Goal: Obtain resource: Download file/media

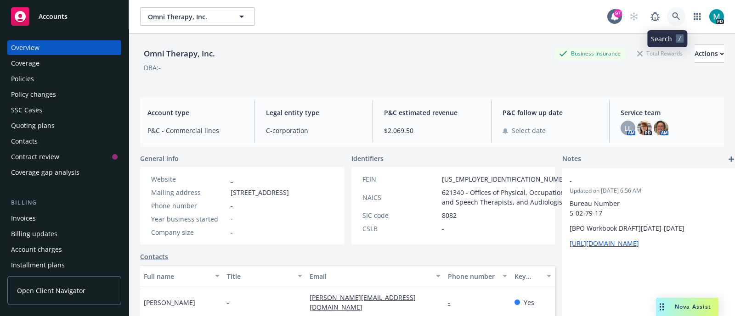
click at [672, 17] on icon at bounding box center [676, 16] width 8 height 8
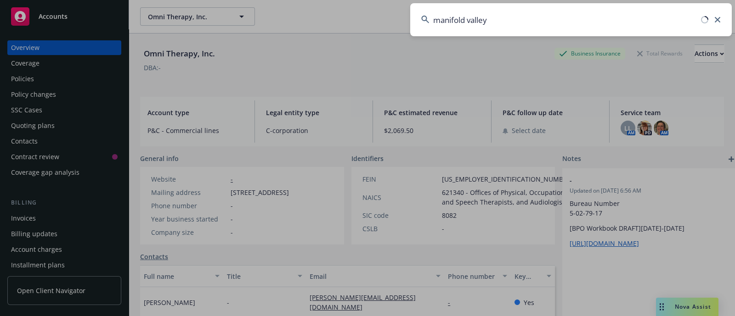
type input "manifold valley"
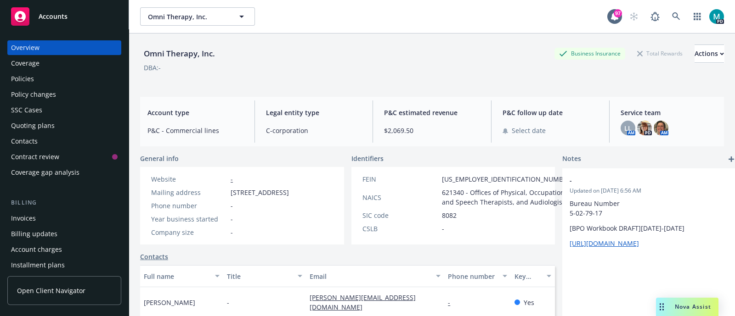
click at [62, 15] on span "Accounts" at bounding box center [53, 16] width 29 height 7
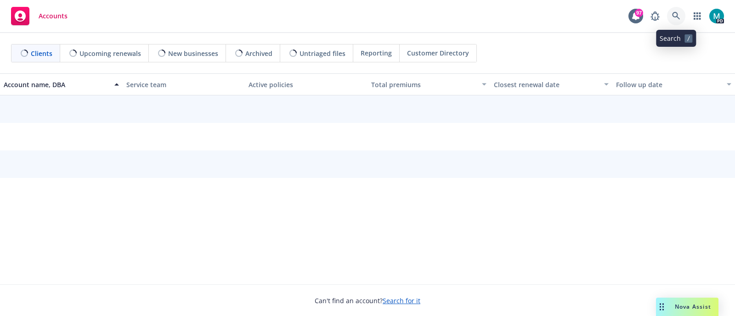
click at [674, 18] on icon at bounding box center [676, 16] width 8 height 8
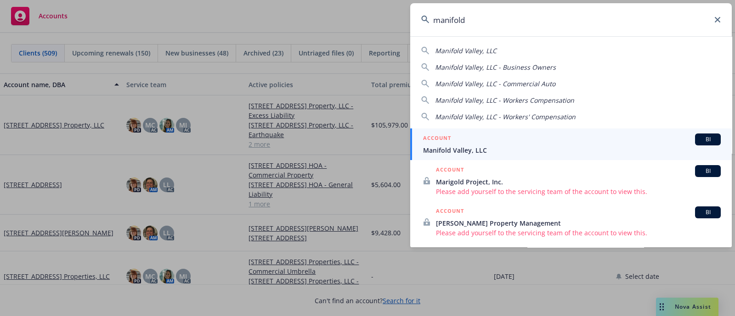
type input "manifold"
click at [460, 150] on span "Manifold Valley, LLC" at bounding box center [571, 151] width 297 height 10
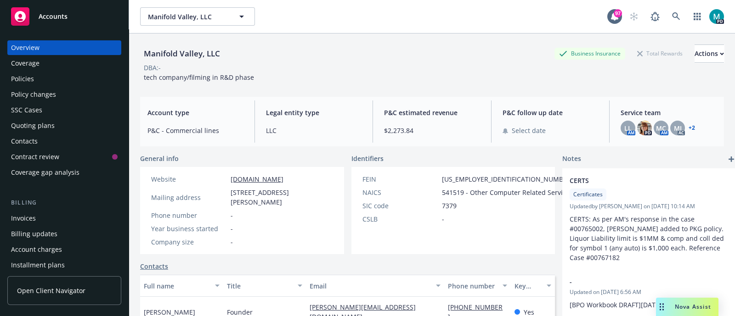
click at [28, 78] on div "Policies" at bounding box center [22, 79] width 23 height 15
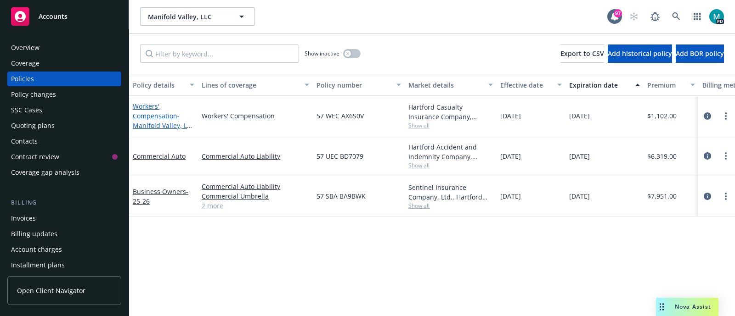
click at [149, 117] on link "Workers' Compensation - Manifold Valley, LLC - Workers' Compensation" at bounding box center [164, 125] width 62 height 47
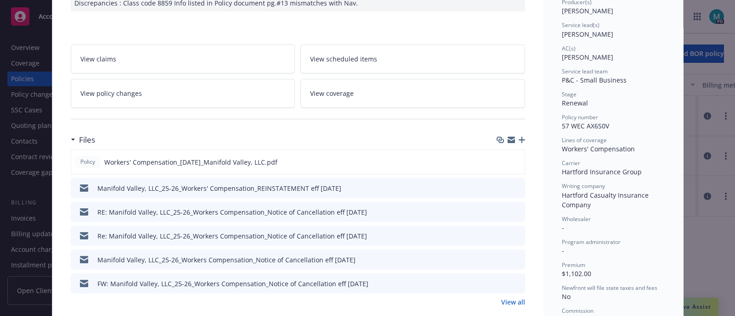
scroll to position [172, 0]
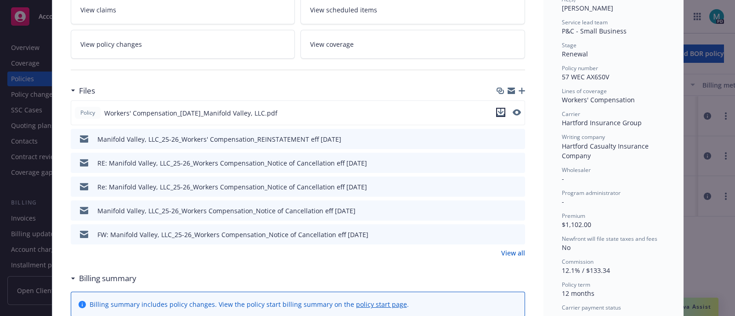
click at [497, 113] on icon "download file" at bounding box center [500, 112] width 7 height 7
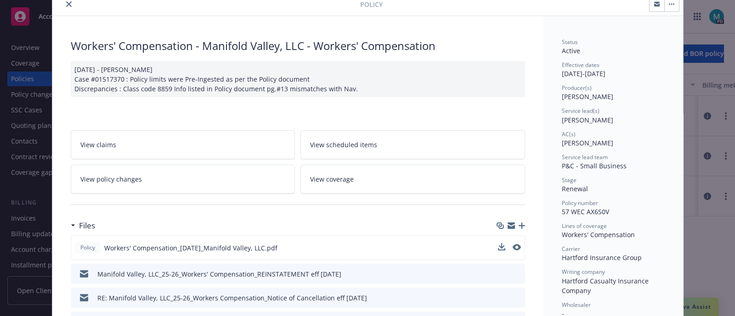
scroll to position [0, 0]
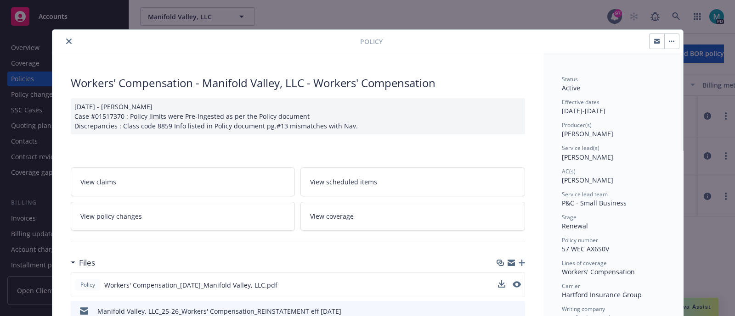
click at [66, 41] on icon "close" at bounding box center [69, 42] width 6 height 6
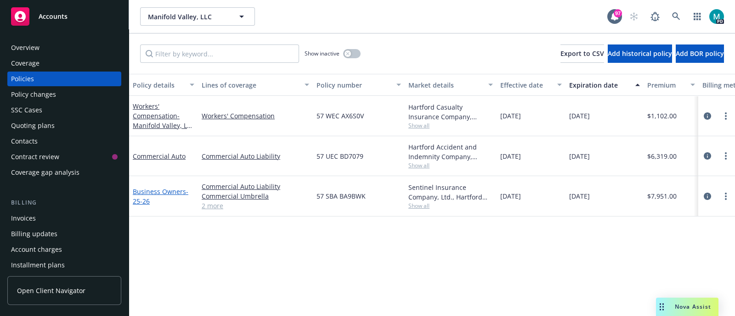
click at [156, 191] on link "Business Owners - 25-26" at bounding box center [161, 196] width 56 height 18
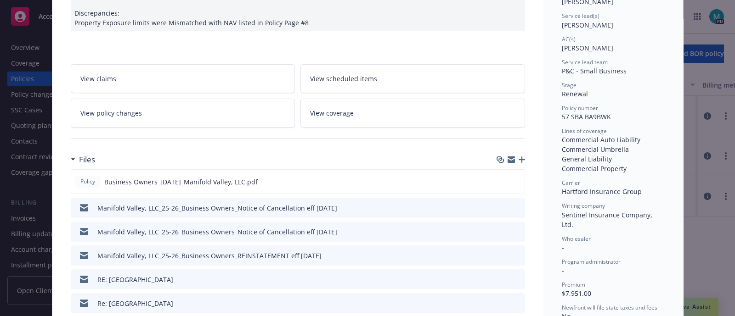
scroll to position [172, 0]
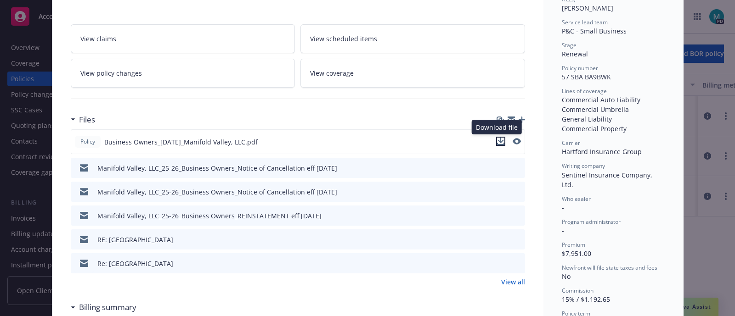
click at [498, 141] on icon "download file" at bounding box center [500, 141] width 7 height 7
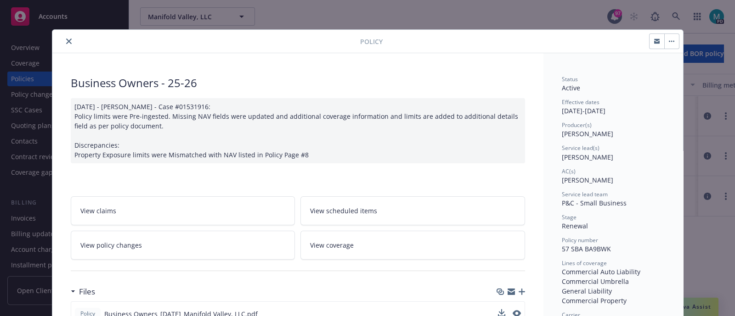
click at [66, 40] on icon "close" at bounding box center [69, 42] width 6 height 6
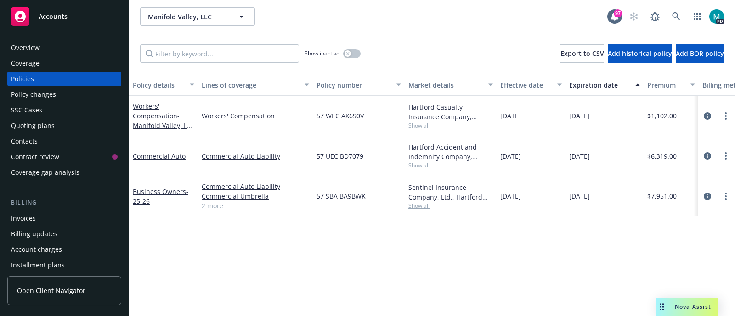
click at [53, 22] on div "Accounts" at bounding box center [64, 16] width 107 height 18
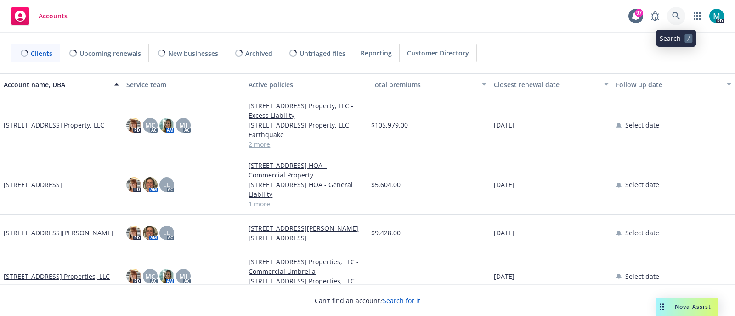
click at [674, 18] on icon at bounding box center [676, 16] width 8 height 8
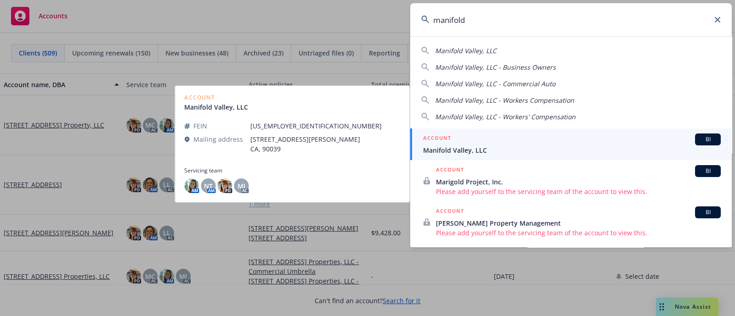
type input "manifold"
click at [475, 152] on span "Manifold Valley, LLC" at bounding box center [571, 151] width 297 height 10
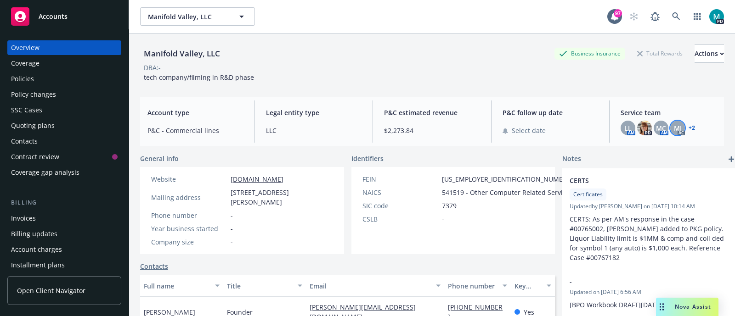
click at [673, 129] on span "MJ" at bounding box center [677, 128] width 8 height 10
click at [656, 129] on span "MC" at bounding box center [661, 128] width 10 height 10
click at [624, 128] on span "LL" at bounding box center [627, 128] width 7 height 10
click at [688, 128] on link "+ 2" at bounding box center [691, 128] width 6 height 6
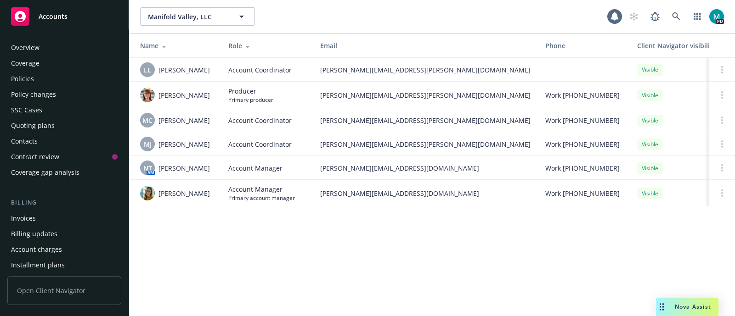
scroll to position [281, 0]
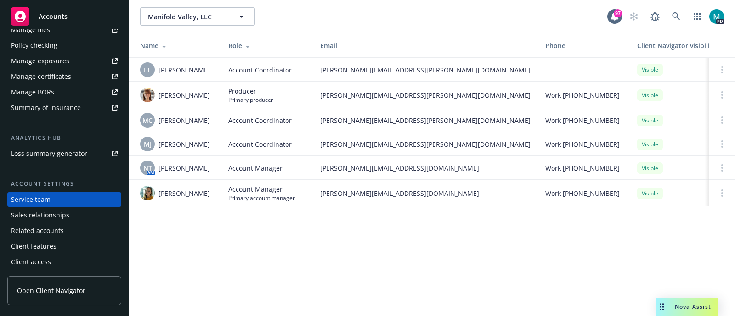
click at [87, 16] on div "Accounts" at bounding box center [64, 16] width 107 height 18
